Goal: Task Accomplishment & Management: Use online tool/utility

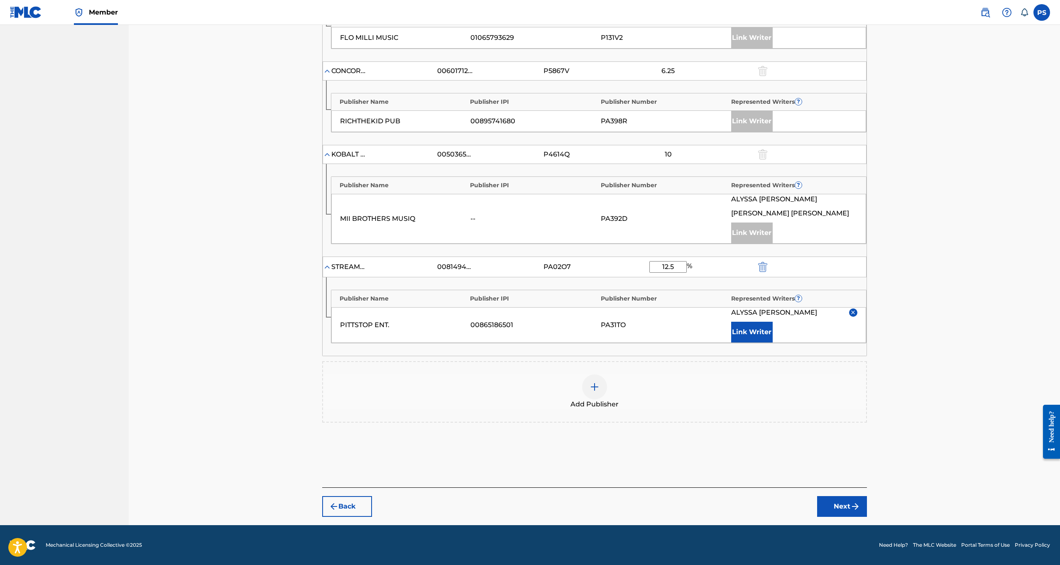
click at [828, 510] on button "Next" at bounding box center [842, 506] width 50 height 21
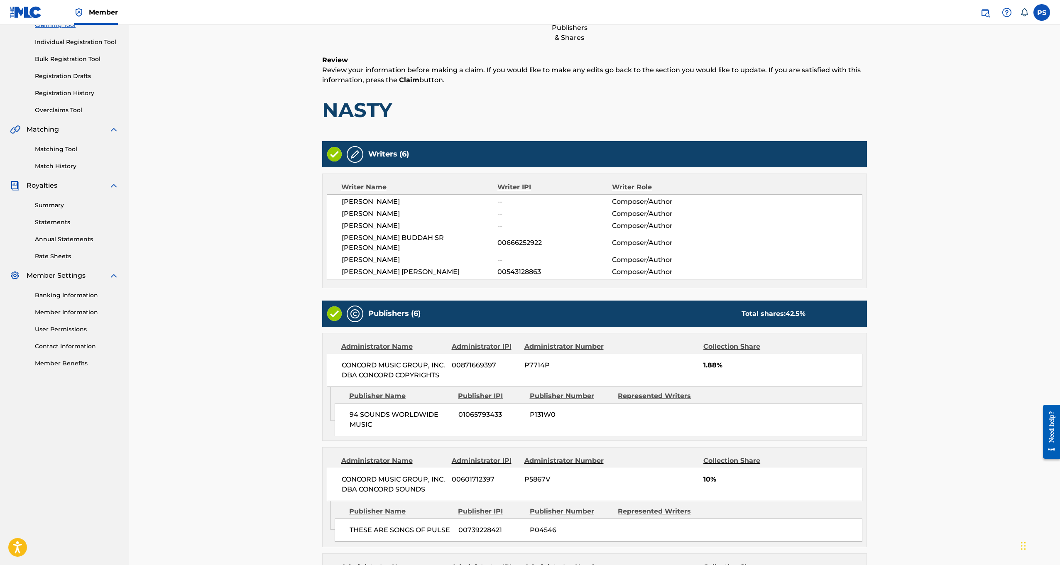
scroll to position [598, 0]
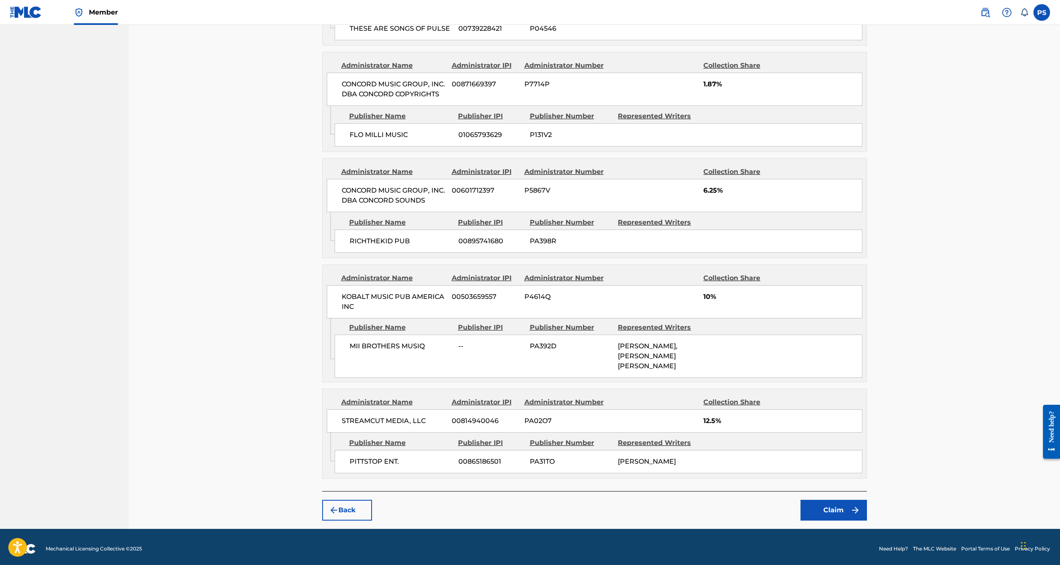
click at [843, 502] on button "Claim" at bounding box center [833, 510] width 66 height 21
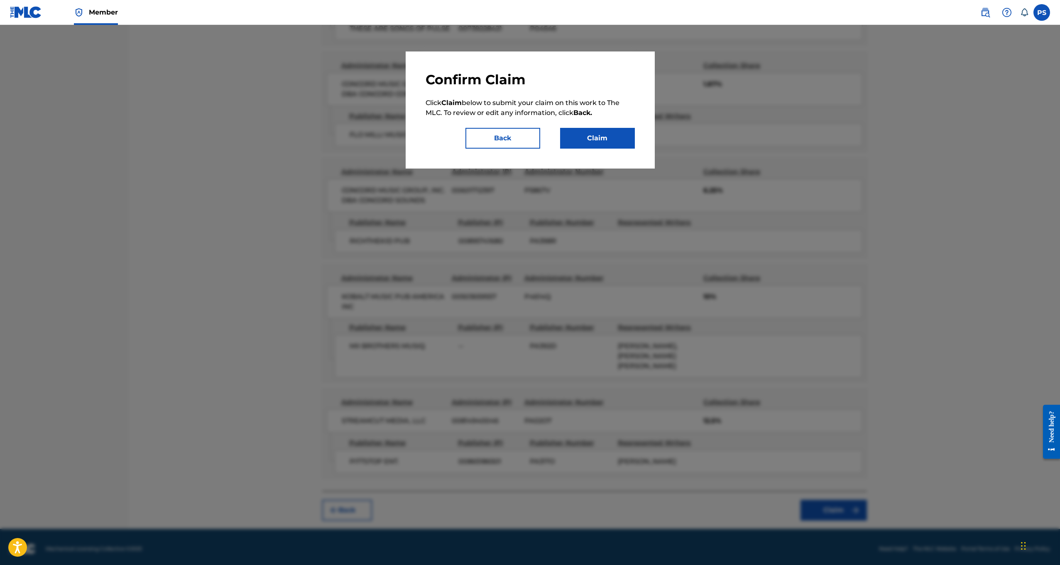
click at [596, 146] on button "Claim" at bounding box center [597, 138] width 75 height 21
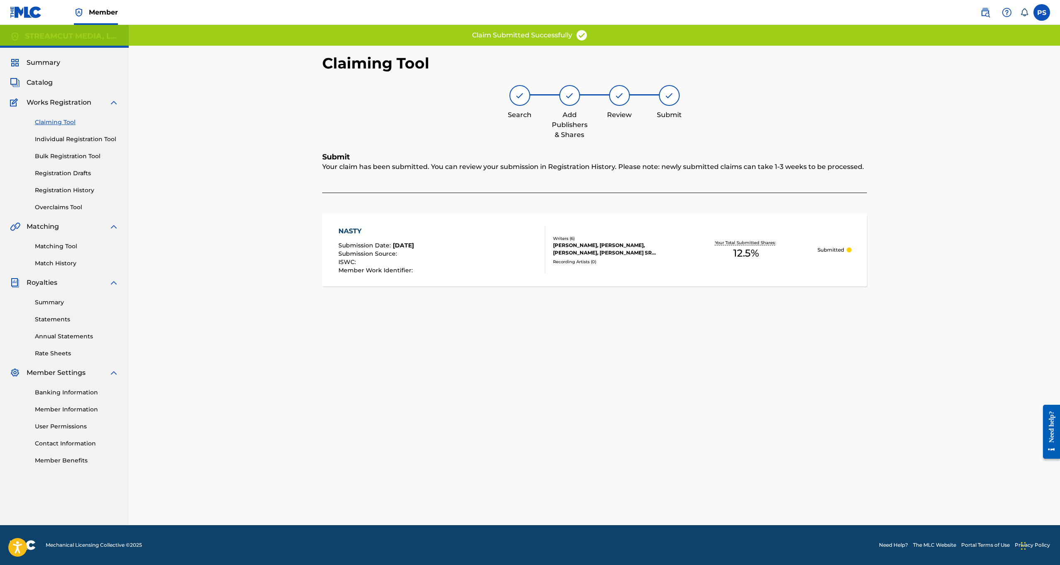
scroll to position [0, 0]
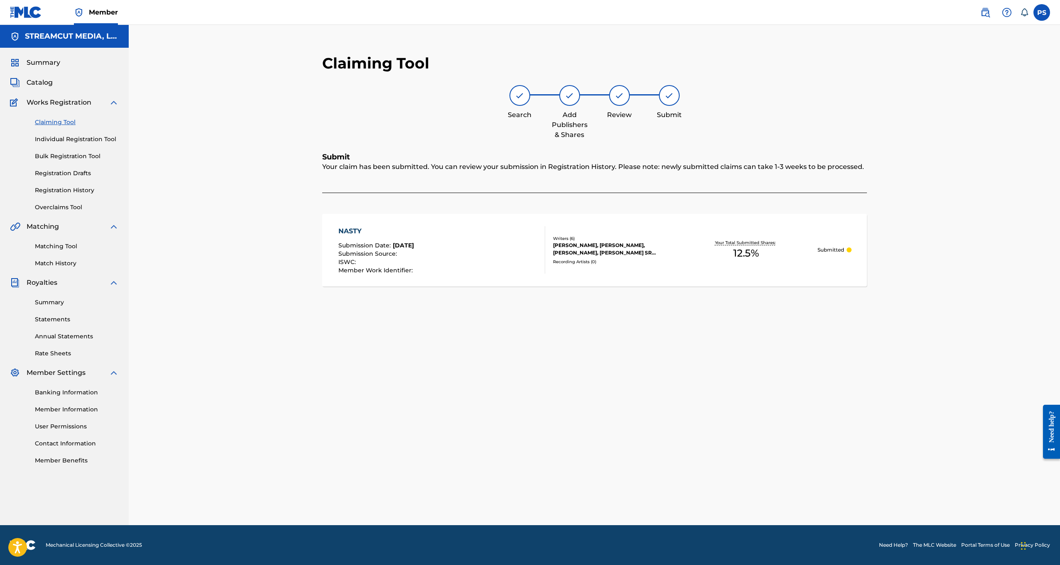
click at [43, 80] on span "Catalog" at bounding box center [40, 83] width 26 height 10
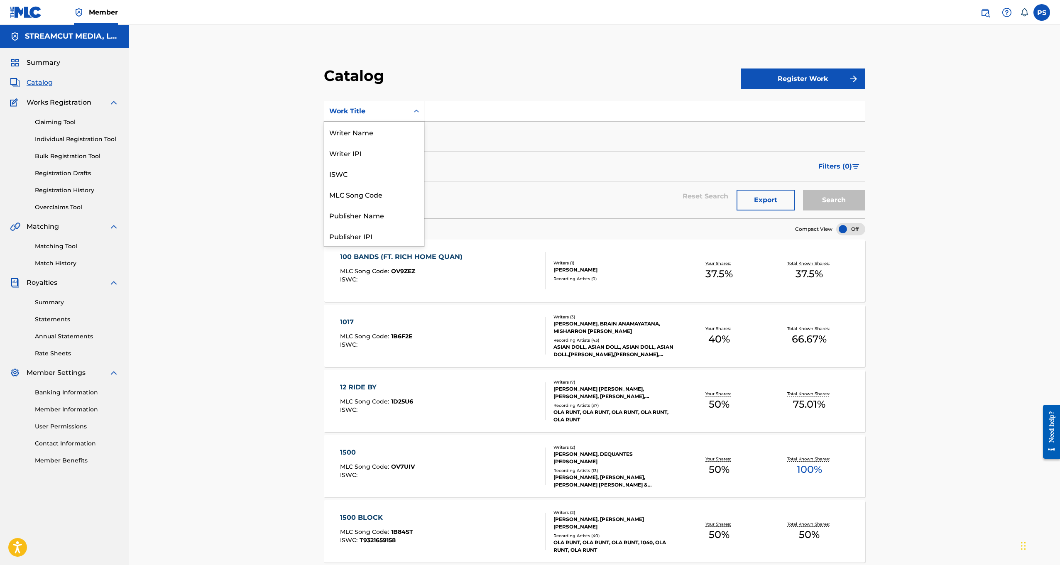
click at [410, 115] on div "Search Form" at bounding box center [416, 111] width 15 height 15
click at [453, 163] on div "Filters ( 0 )" at bounding box center [594, 166] width 541 height 30
click at [447, 118] on input "Search Form" at bounding box center [644, 111] width 440 height 20
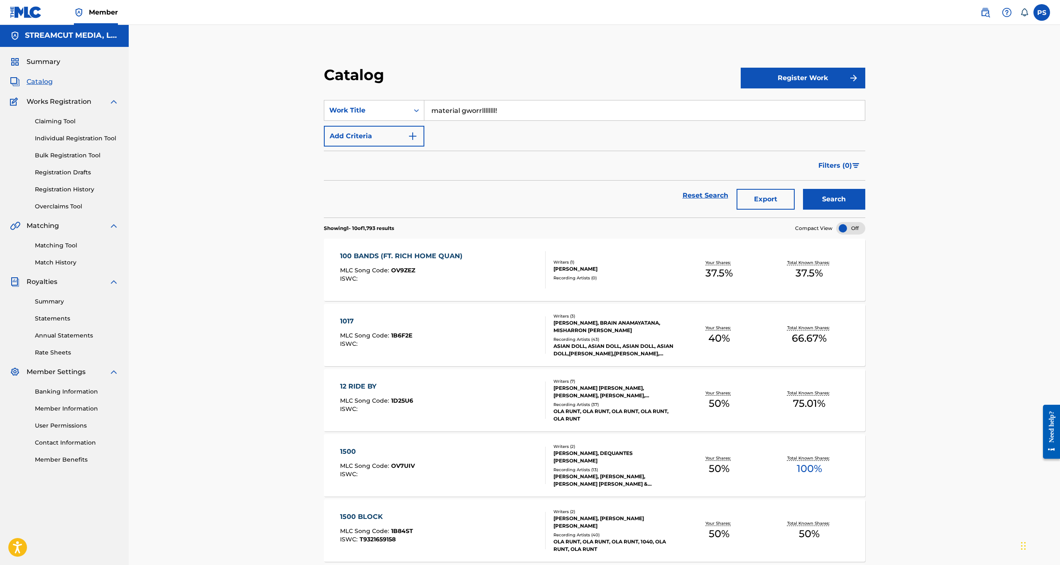
scroll to position [4, 0]
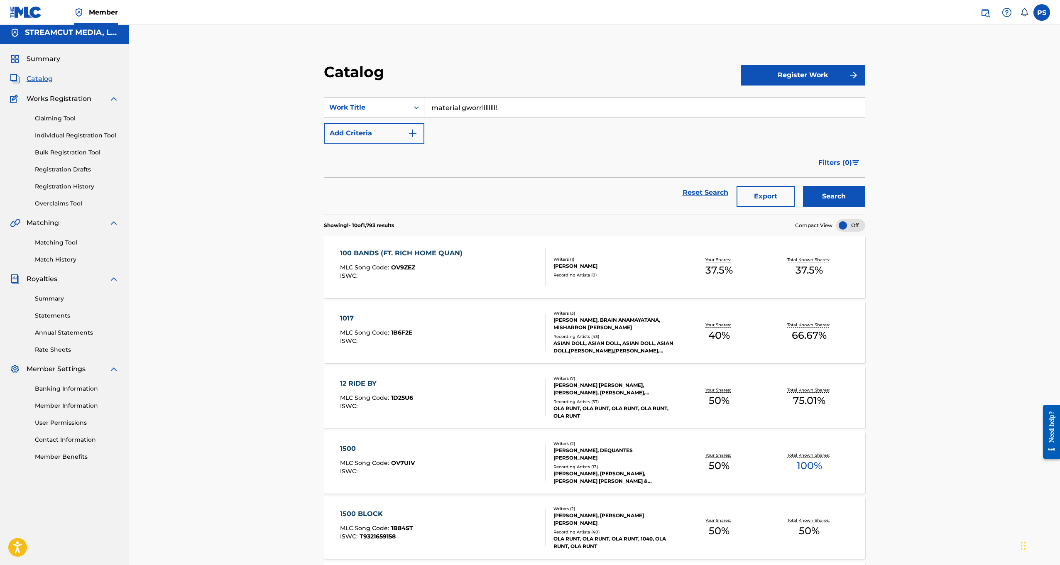
type input "material gworrllllllll!"
click at [830, 200] on button "Search" at bounding box center [834, 196] width 62 height 21
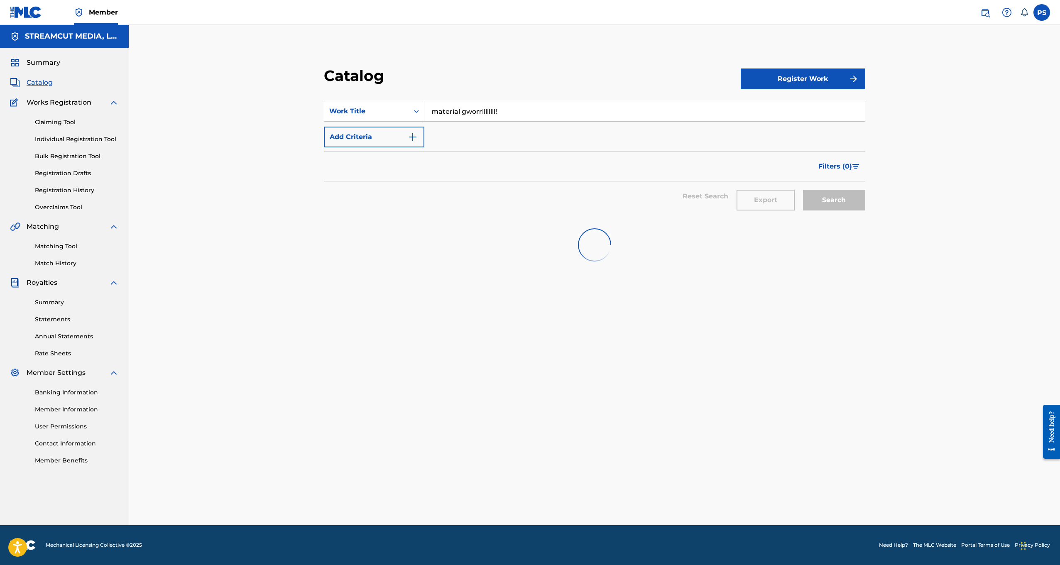
scroll to position [0, 0]
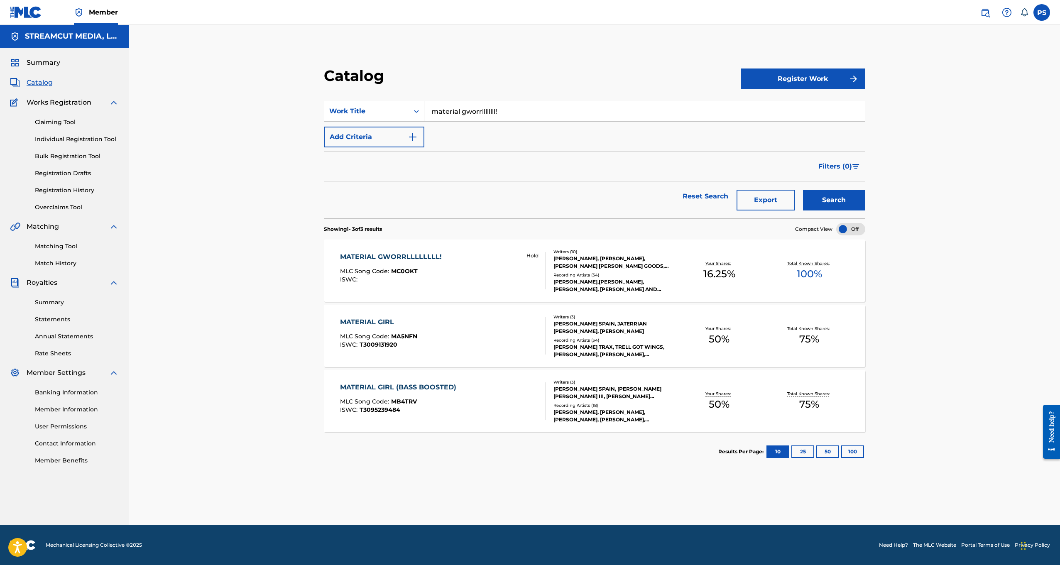
click at [500, 259] on div "MATERIAL GWORRLLLLLLLL! MLC Song Code : MC0OKT ISWC : Hold" at bounding box center [443, 270] width 206 height 37
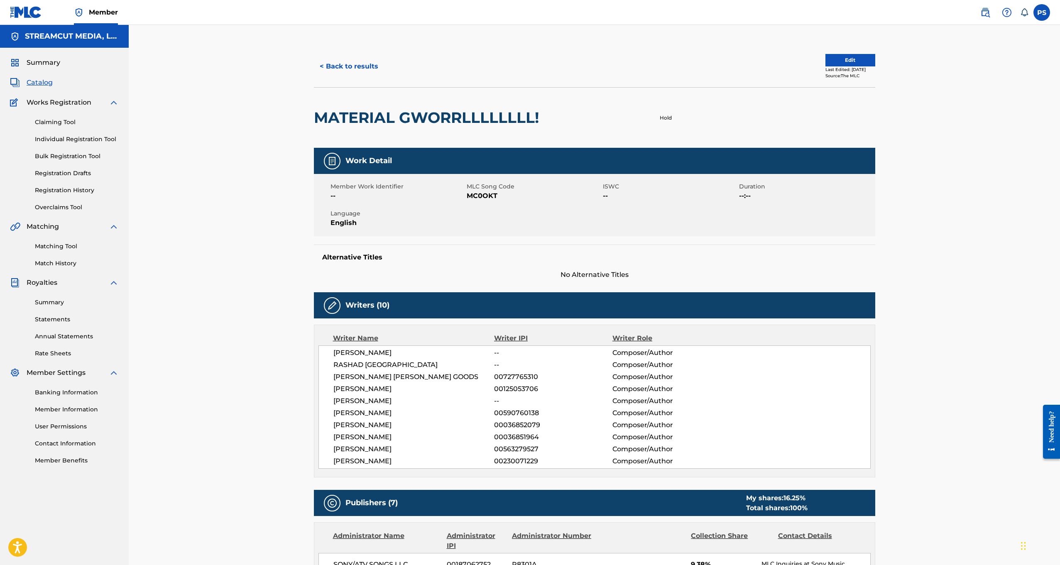
click at [35, 80] on span "Catalog" at bounding box center [40, 83] width 26 height 10
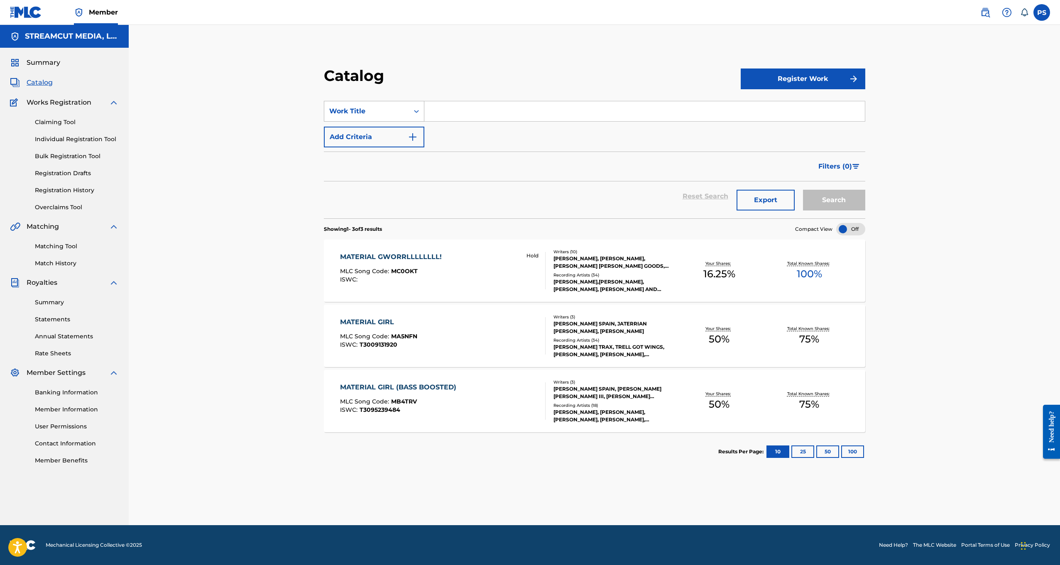
click at [392, 120] on div "Work Title" at bounding box center [374, 111] width 100 height 21
drag, startPoint x: 376, startPoint y: 135, endPoint x: 412, endPoint y: 127, distance: 37.0
click at [376, 135] on div "MLC Publisher Number" at bounding box center [374, 132] width 100 height 21
click at [403, 115] on div "MLC Publisher Number" at bounding box center [366, 111] width 75 height 10
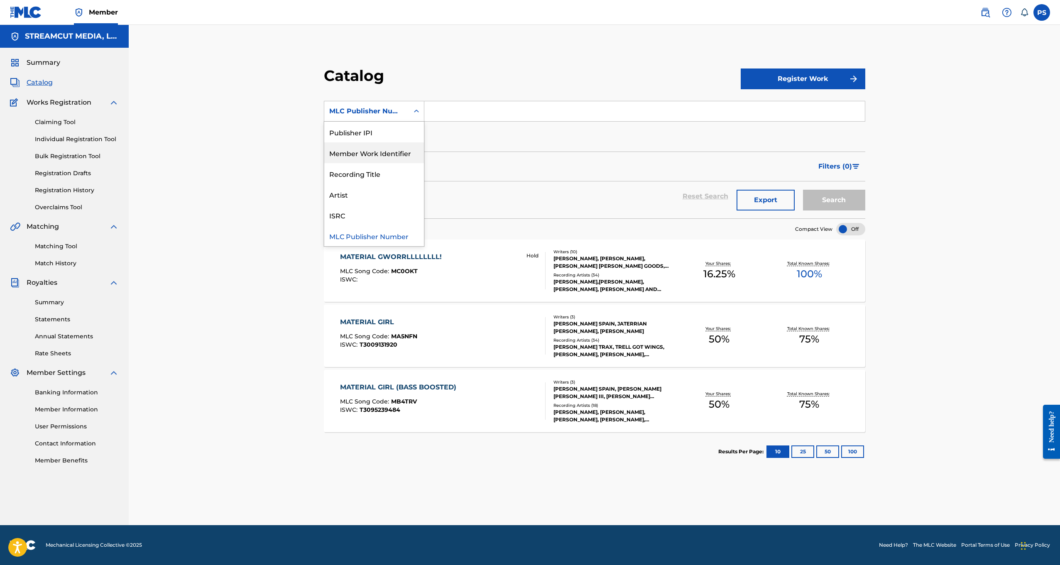
drag, startPoint x: 355, startPoint y: 160, endPoint x: 389, endPoint y: 153, distance: 35.1
click at [355, 160] on div "Member Work Identifier" at bounding box center [374, 152] width 100 height 21
click at [436, 114] on input "Search Form" at bounding box center [644, 111] width 440 height 20
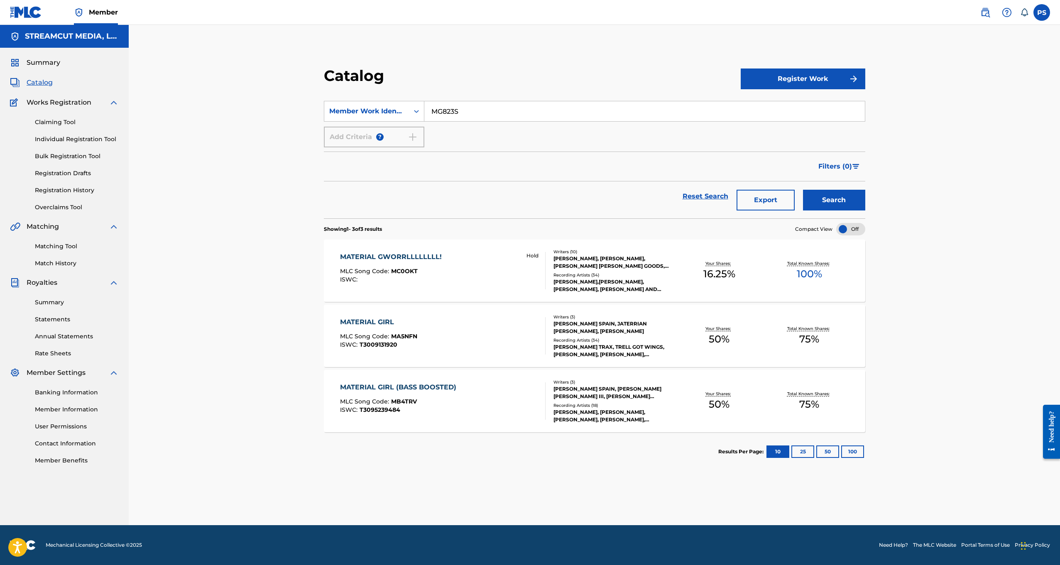
type input "MG823S"
click at [803, 190] on button "Search" at bounding box center [834, 200] width 62 height 21
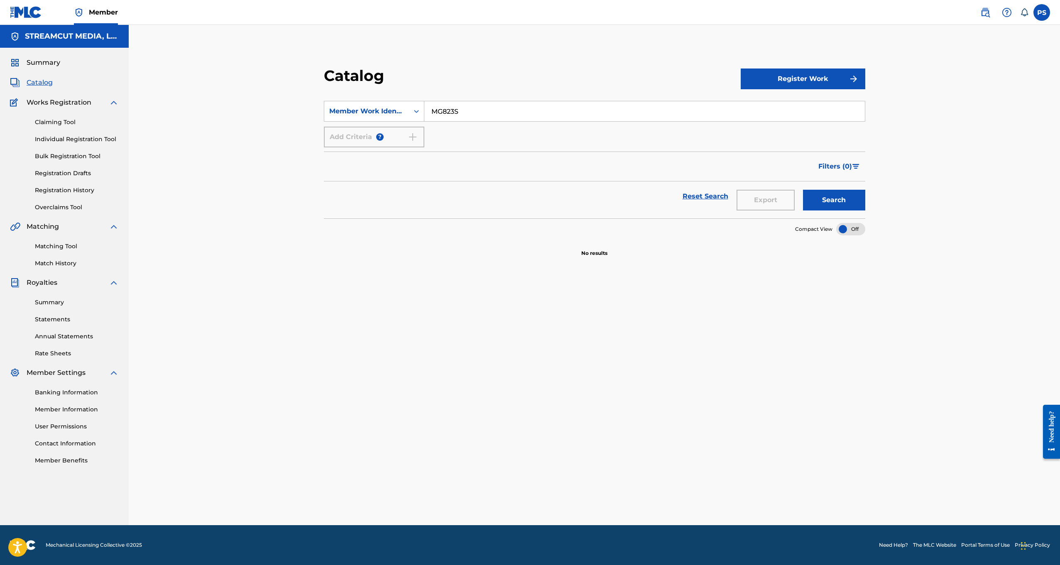
click at [38, 64] on span "Summary" at bounding box center [44, 63] width 34 height 10
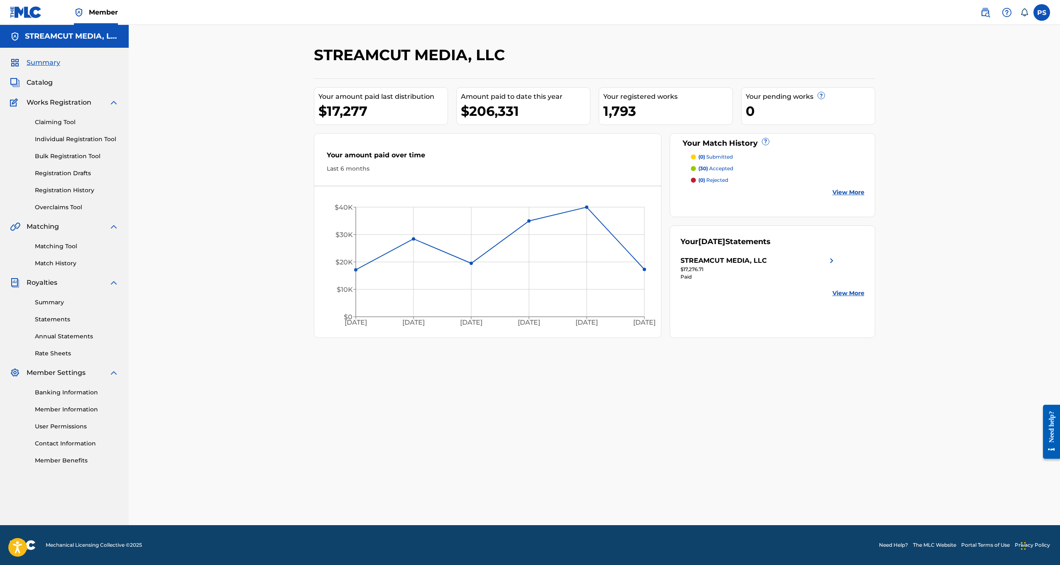
click at [35, 84] on span "Catalog" at bounding box center [40, 83] width 26 height 10
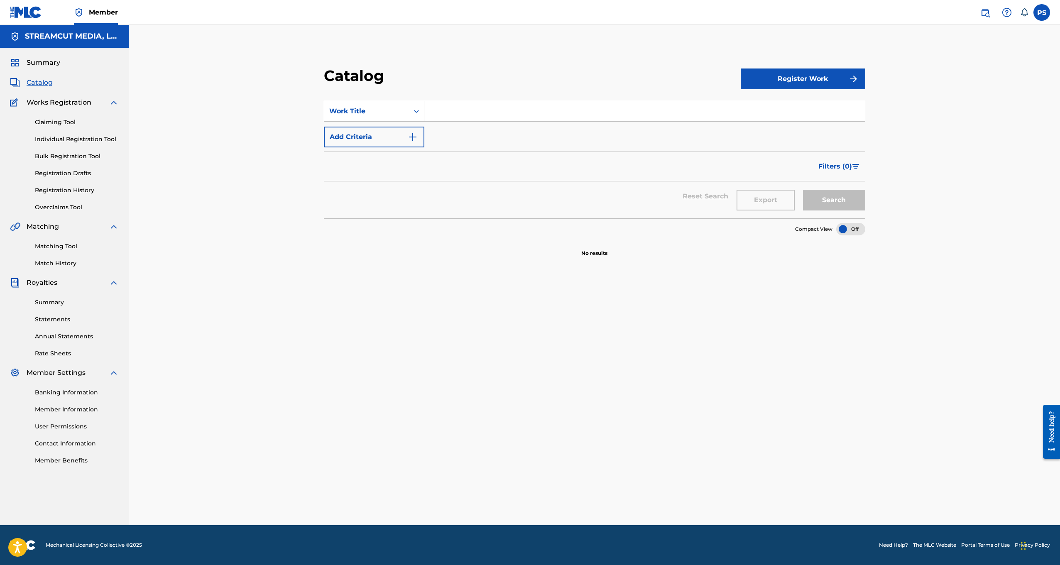
click at [984, 16] on img at bounding box center [985, 12] width 10 height 10
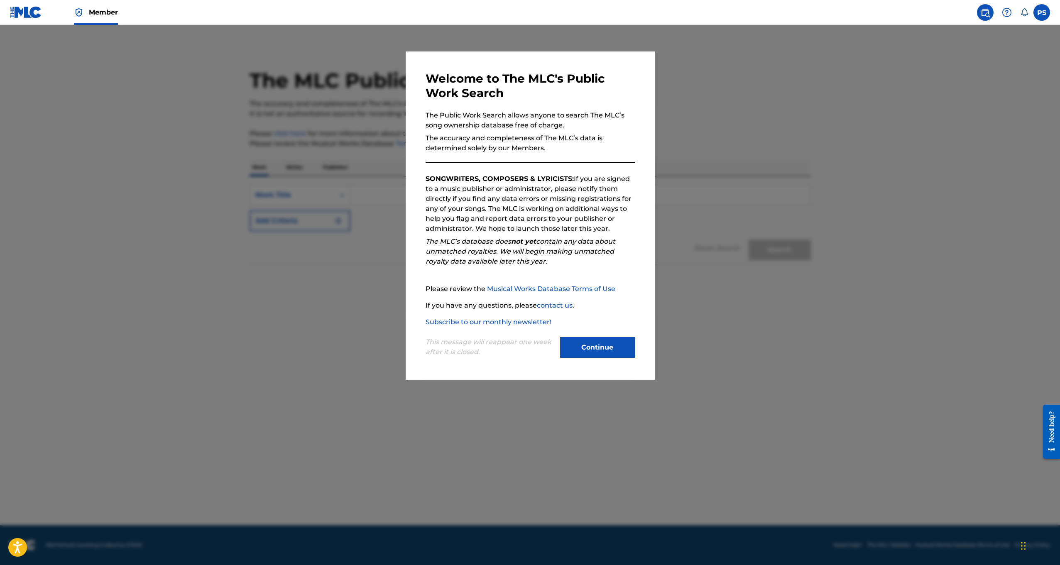
click at [589, 354] on button "Continue" at bounding box center [597, 347] width 75 height 21
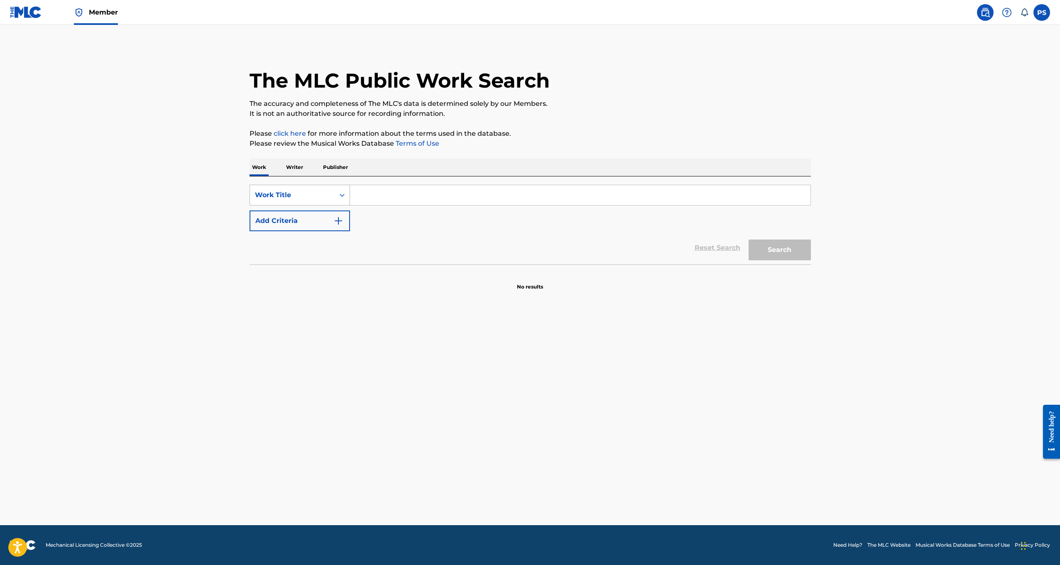
click at [327, 199] on div "Work Title" at bounding box center [292, 195] width 75 height 10
click at [321, 221] on div "MLC Song Code" at bounding box center [300, 215] width 100 height 21
drag, startPoint x: 410, startPoint y: 200, endPoint x: 417, endPoint y: 201, distance: 7.1
click at [410, 200] on input "Search Form" at bounding box center [580, 195] width 460 height 20
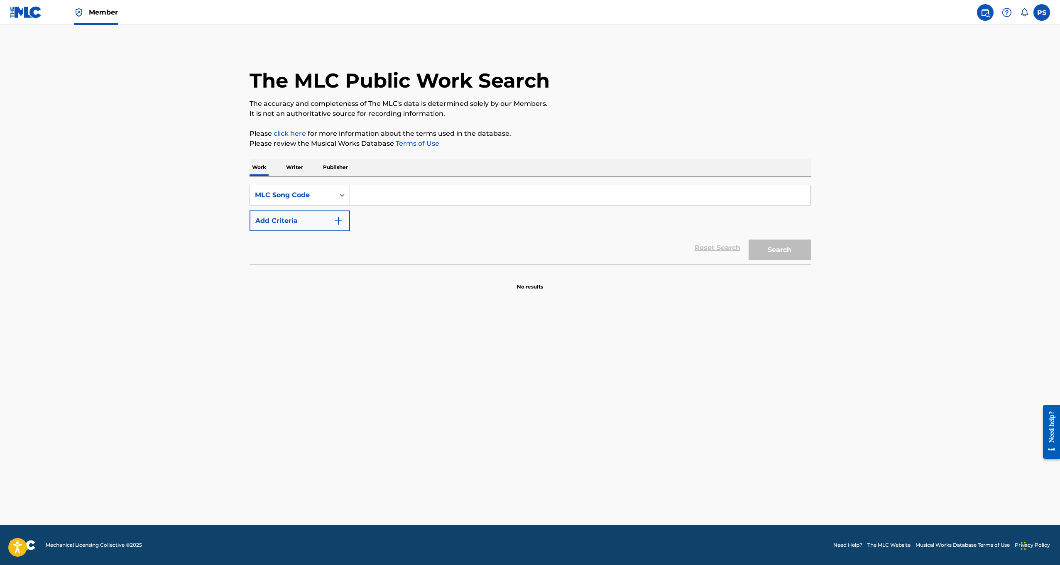
type input "MG823S"
click at [751, 252] on button "Search" at bounding box center [779, 249] width 62 height 21
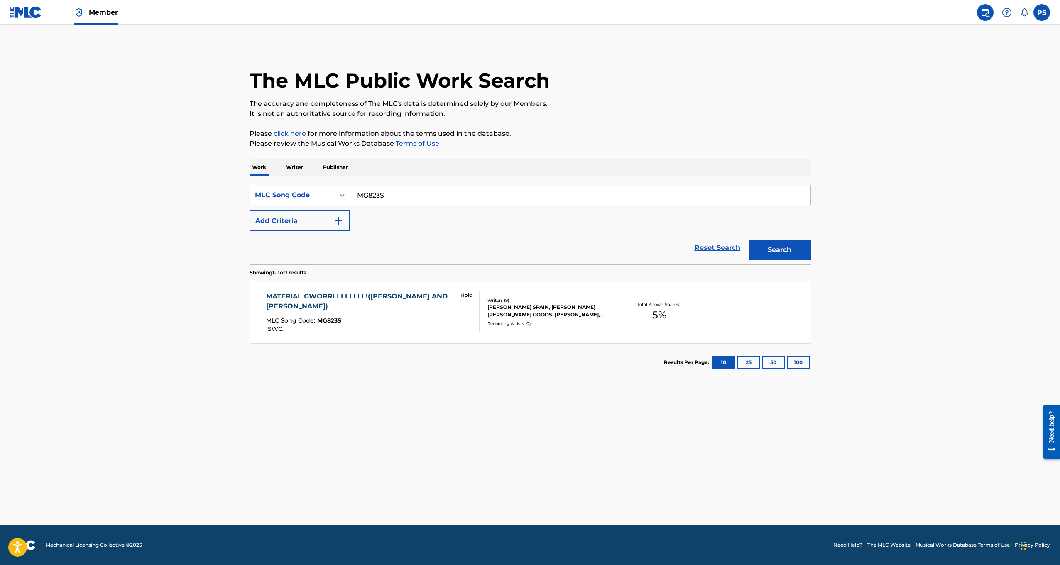
click at [32, 16] on img at bounding box center [26, 12] width 32 height 12
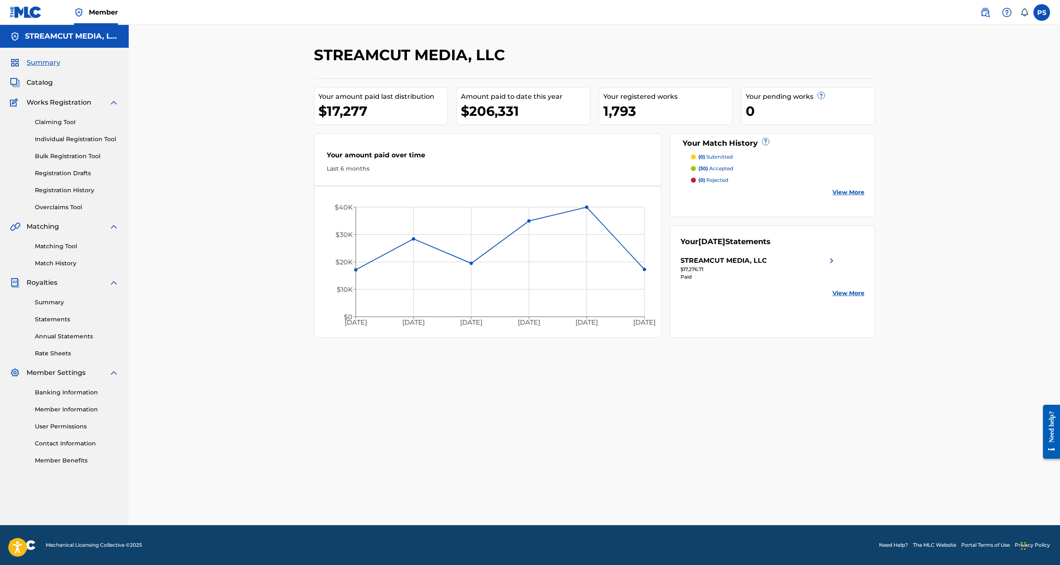
click at [46, 81] on span "Catalog" at bounding box center [40, 83] width 26 height 10
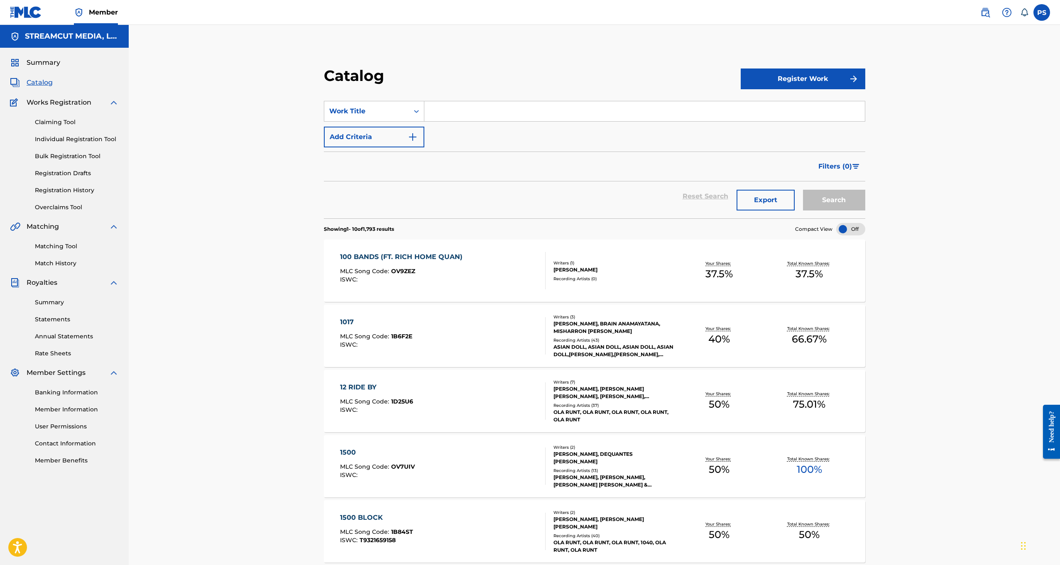
click at [53, 71] on div "Summary Catalog Works Registration Claiming Tool Individual Registration Tool B…" at bounding box center [64, 261] width 129 height 427
click at [50, 67] on span "Summary" at bounding box center [44, 63] width 34 height 10
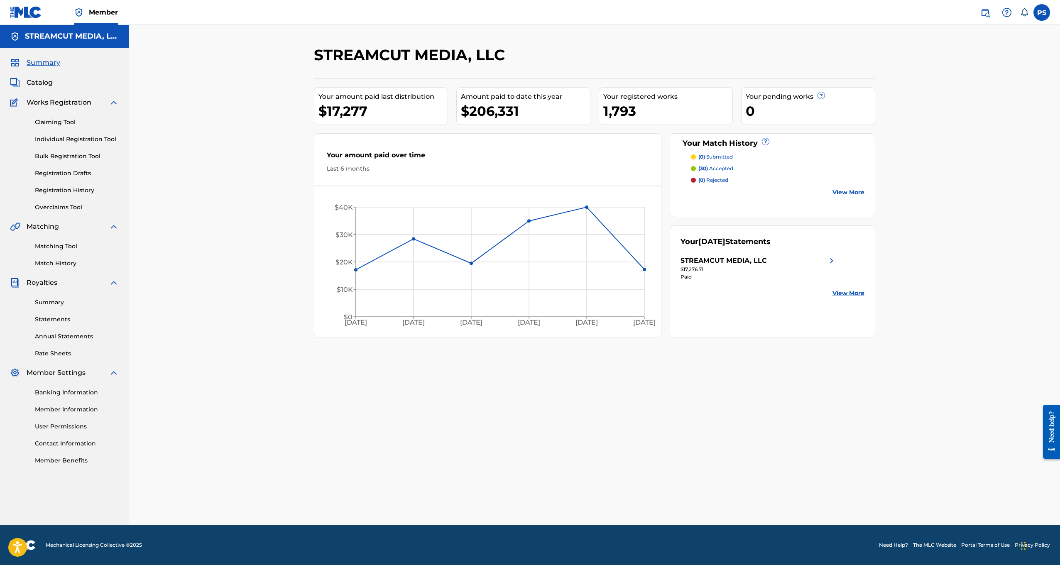
click at [45, 83] on span "Catalog" at bounding box center [40, 83] width 26 height 10
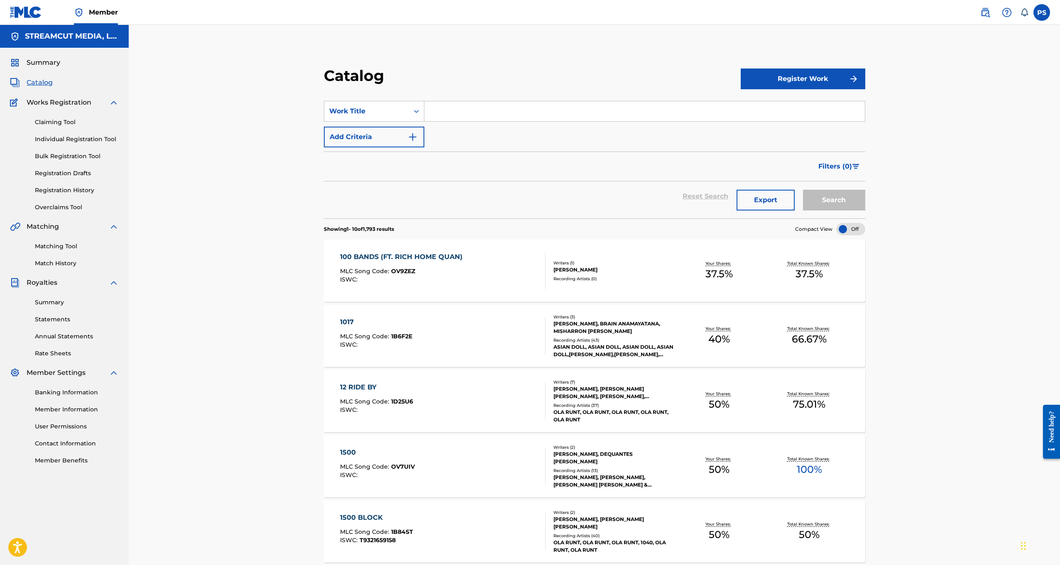
click at [465, 106] on input "Search Form" at bounding box center [644, 111] width 440 height 20
click at [596, 115] on input "ride for me" at bounding box center [644, 111] width 440 height 20
type input "ride for me"
click at [403, 137] on button "Add Criteria" at bounding box center [374, 137] width 100 height 21
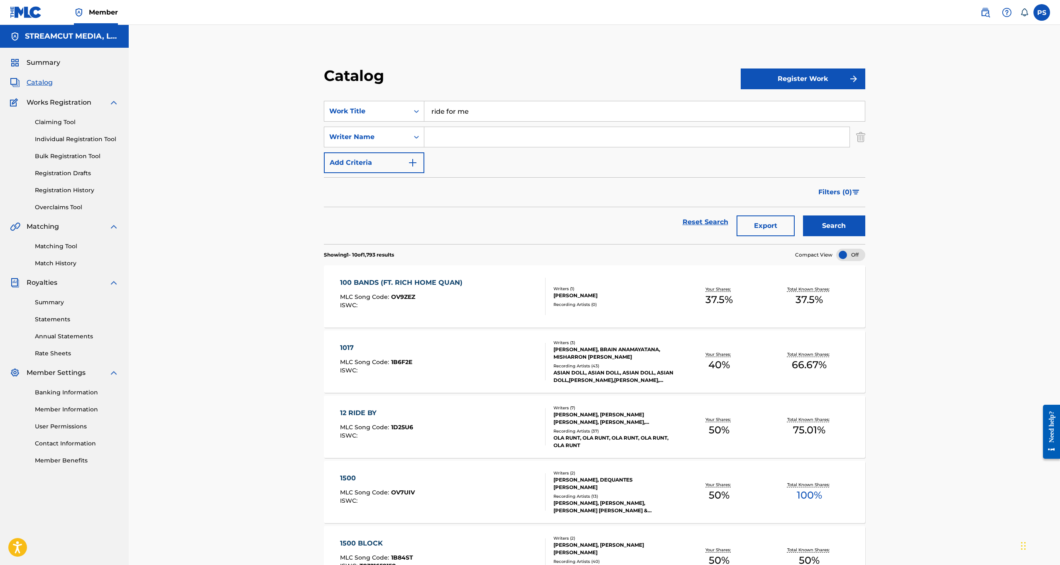
click at [449, 148] on div "SearchWithCriteria932538a2-27ea-435e-b04b-1d0d2fa59754 Work Title ride for me S…" at bounding box center [594, 137] width 541 height 72
click at [461, 142] on input "Search Form" at bounding box center [636, 137] width 425 height 20
type input "[PERSON_NAME]"
click at [803, 215] on button "Search" at bounding box center [834, 225] width 62 height 21
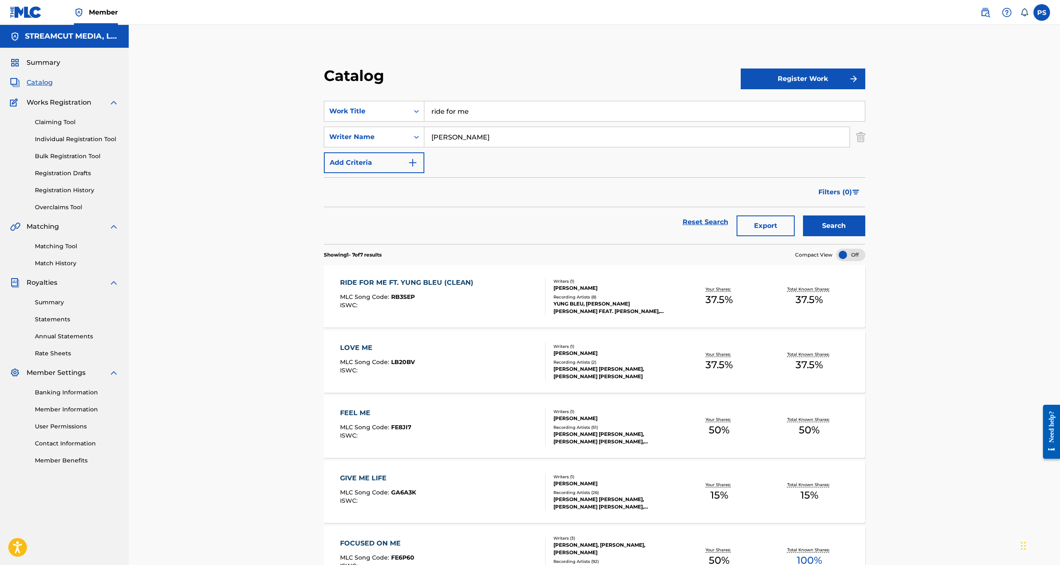
click at [494, 289] on div "RIDE FOR ME FT. YUNG BLEU (CLEAN) MLC Song Code : RB3SEP ISWC :" at bounding box center [443, 296] width 206 height 37
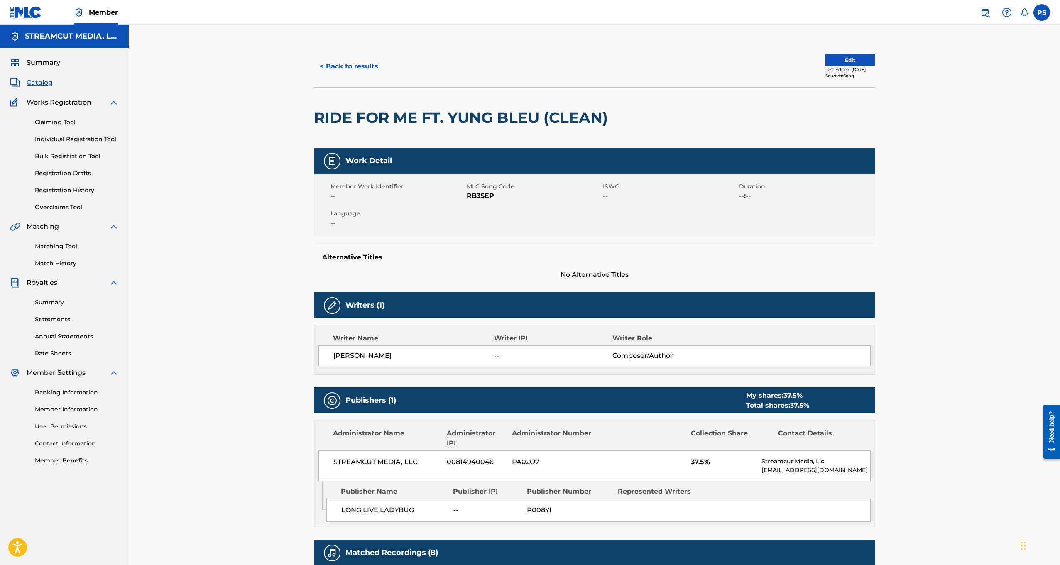
click at [357, 70] on button "< Back to results" at bounding box center [349, 66] width 70 height 21
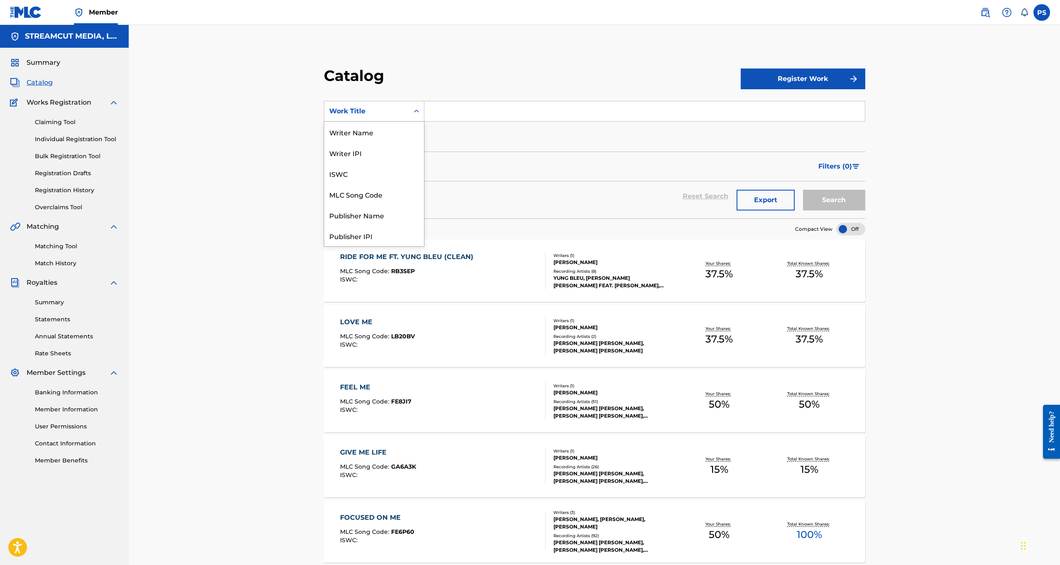
click at [384, 107] on div "Work Title" at bounding box center [366, 111] width 75 height 10
click at [396, 133] on div "MLC Publisher Number" at bounding box center [374, 132] width 100 height 21
click at [398, 115] on div "MLC Publisher Number" at bounding box center [366, 111] width 75 height 10
click at [388, 149] on div "Member Work Identifier" at bounding box center [374, 152] width 100 height 21
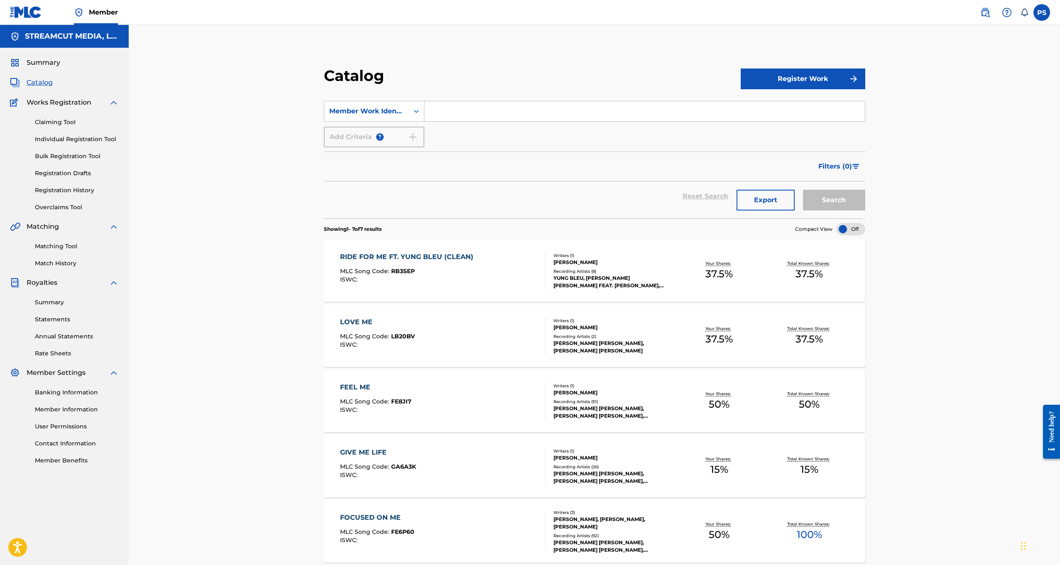
click at [437, 117] on input "Search Form" at bounding box center [644, 111] width 440 height 20
paste input "RB2FWV"
type input "RB2FWV"
click at [803, 190] on button "Search" at bounding box center [834, 200] width 62 height 21
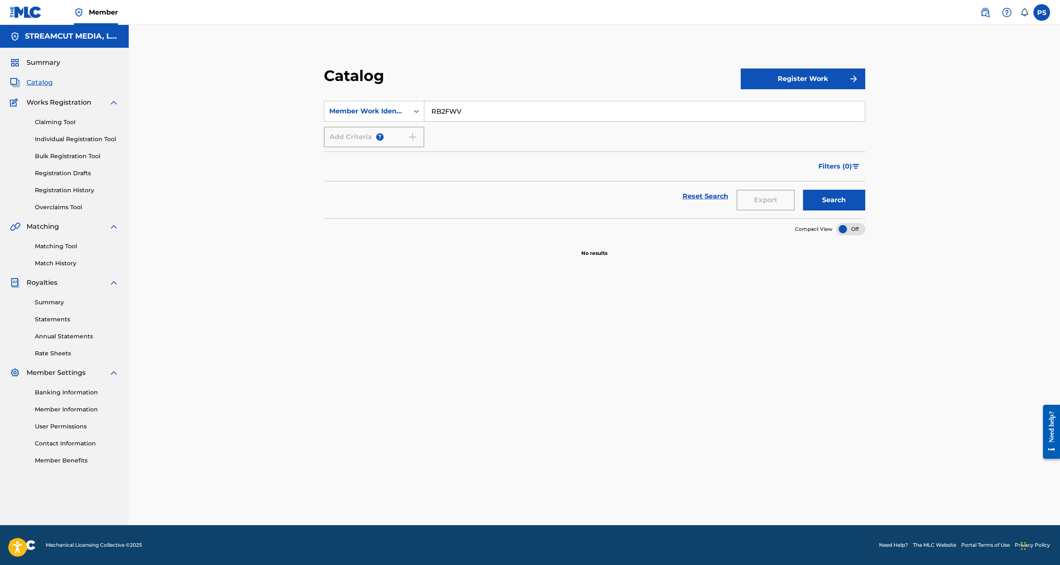
click at [56, 129] on div "Claiming Tool Individual Registration Tool Bulk Registration Tool Registration …" at bounding box center [64, 159] width 109 height 104
click at [56, 122] on link "Claiming Tool" at bounding box center [77, 122] width 84 height 9
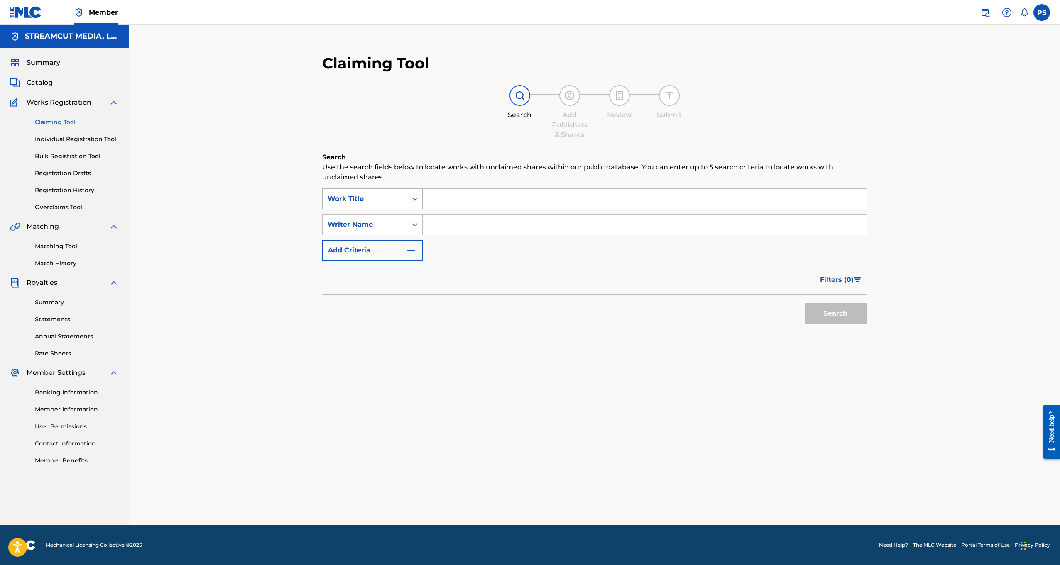
click at [402, 205] on div "Work Title" at bounding box center [364, 199] width 85 height 16
click at [399, 227] on div "MLC Song Code" at bounding box center [372, 219] width 100 height 21
click at [430, 205] on input "Search Form" at bounding box center [644, 199] width 444 height 20
paste input "RB2FWV"
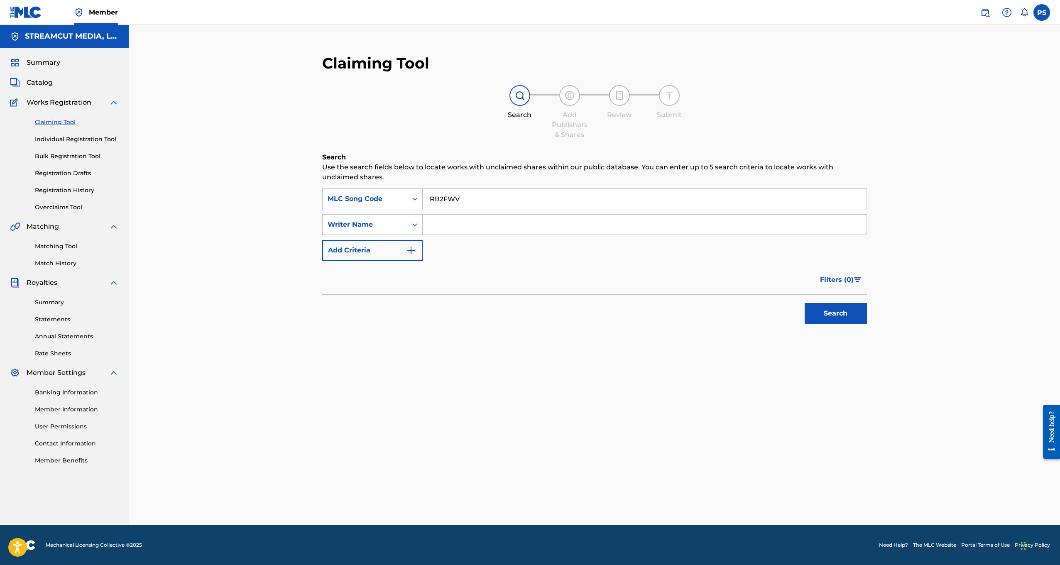
type input "RB2FWV"
click at [845, 314] on button "Search" at bounding box center [835, 313] width 62 height 21
click at [978, 15] on link at bounding box center [985, 12] width 17 height 17
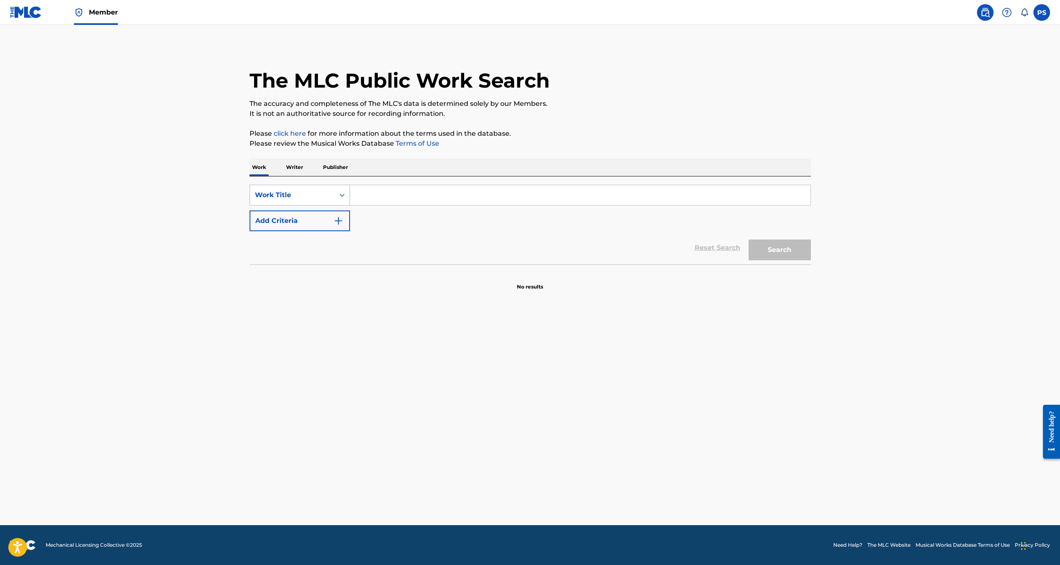
click at [344, 199] on icon "Search Form" at bounding box center [342, 195] width 8 height 8
click at [294, 222] on div "MLC Song Code" at bounding box center [300, 215] width 100 height 21
click at [388, 197] on input "Search Form" at bounding box center [580, 195] width 460 height 20
paste input "RB2FWV"
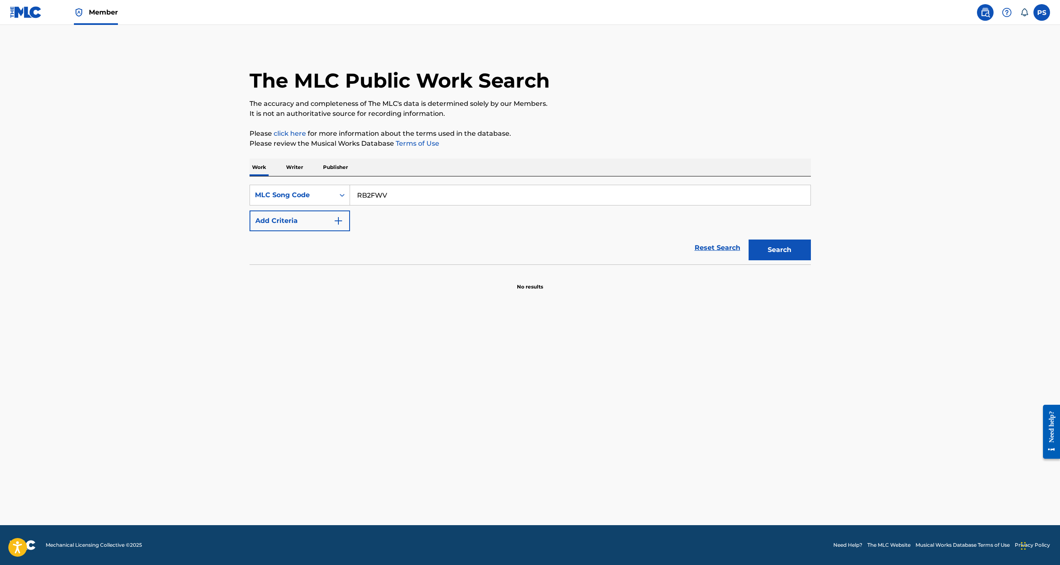
type input "RB2FWV"
click at [778, 240] on button "Search" at bounding box center [779, 249] width 62 height 21
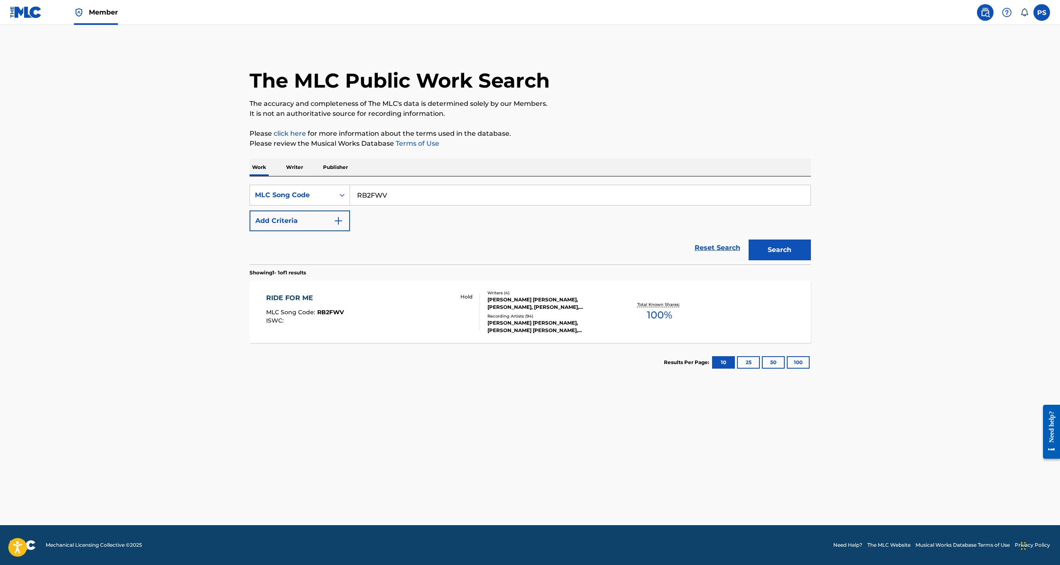
click at [369, 313] on div "RIDE FOR ME MLC Song Code : RB2FWV ISWC : Hold" at bounding box center [372, 311] width 213 height 37
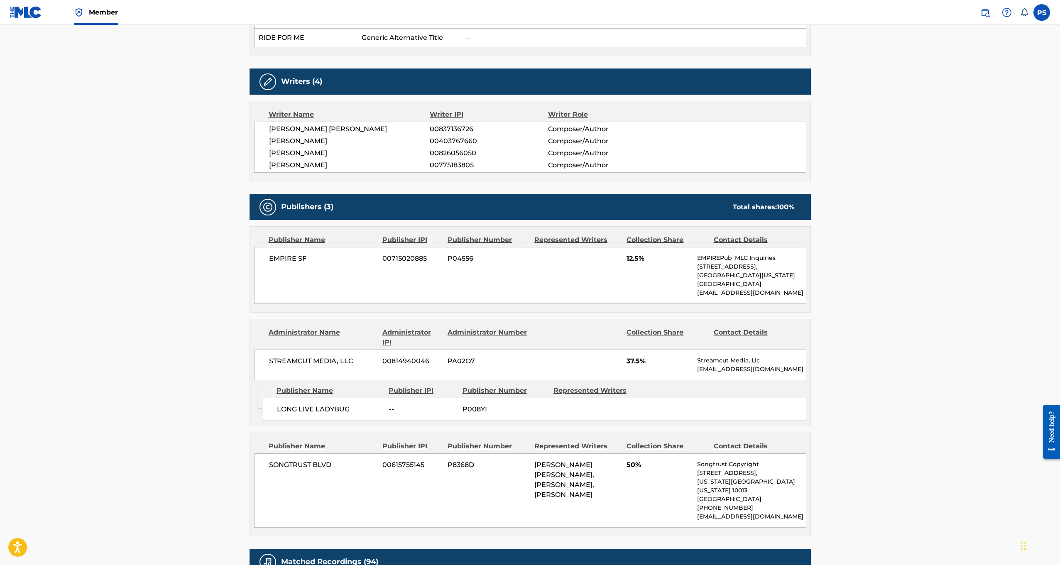
scroll to position [296, 0]
